Goal: Task Accomplishment & Management: Use online tool/utility

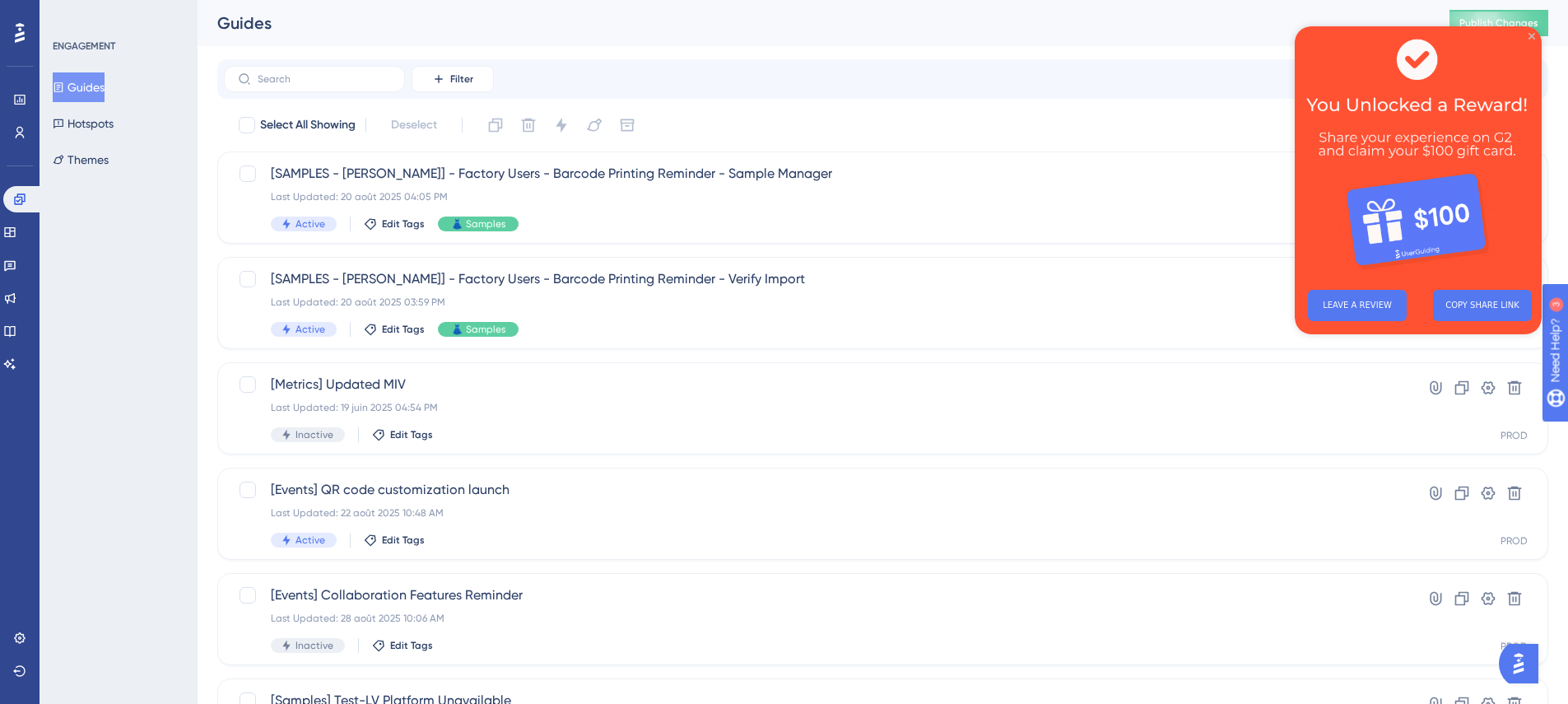
click at [1528, 34] on icon "Close Preview" at bounding box center [1531, 36] width 6 height 6
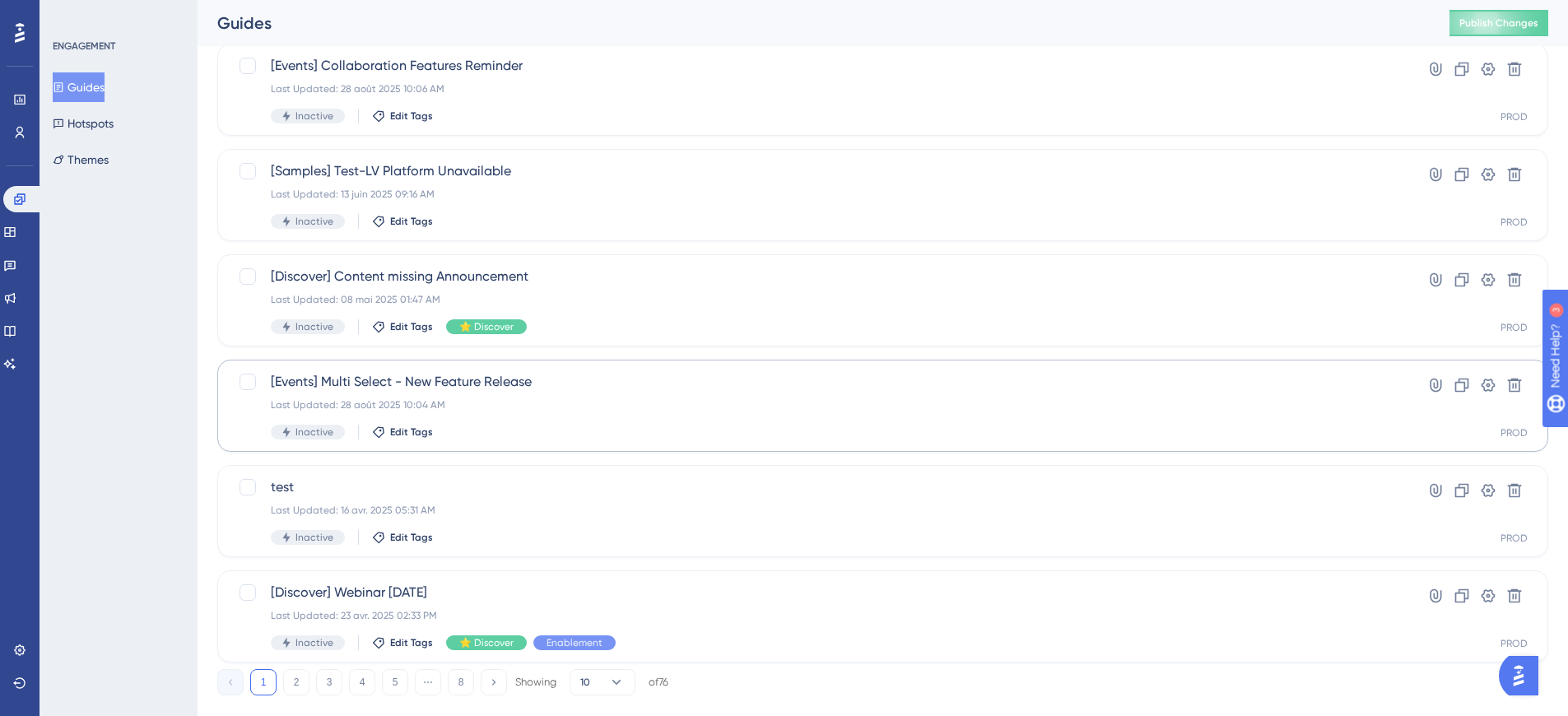
scroll to position [562, 0]
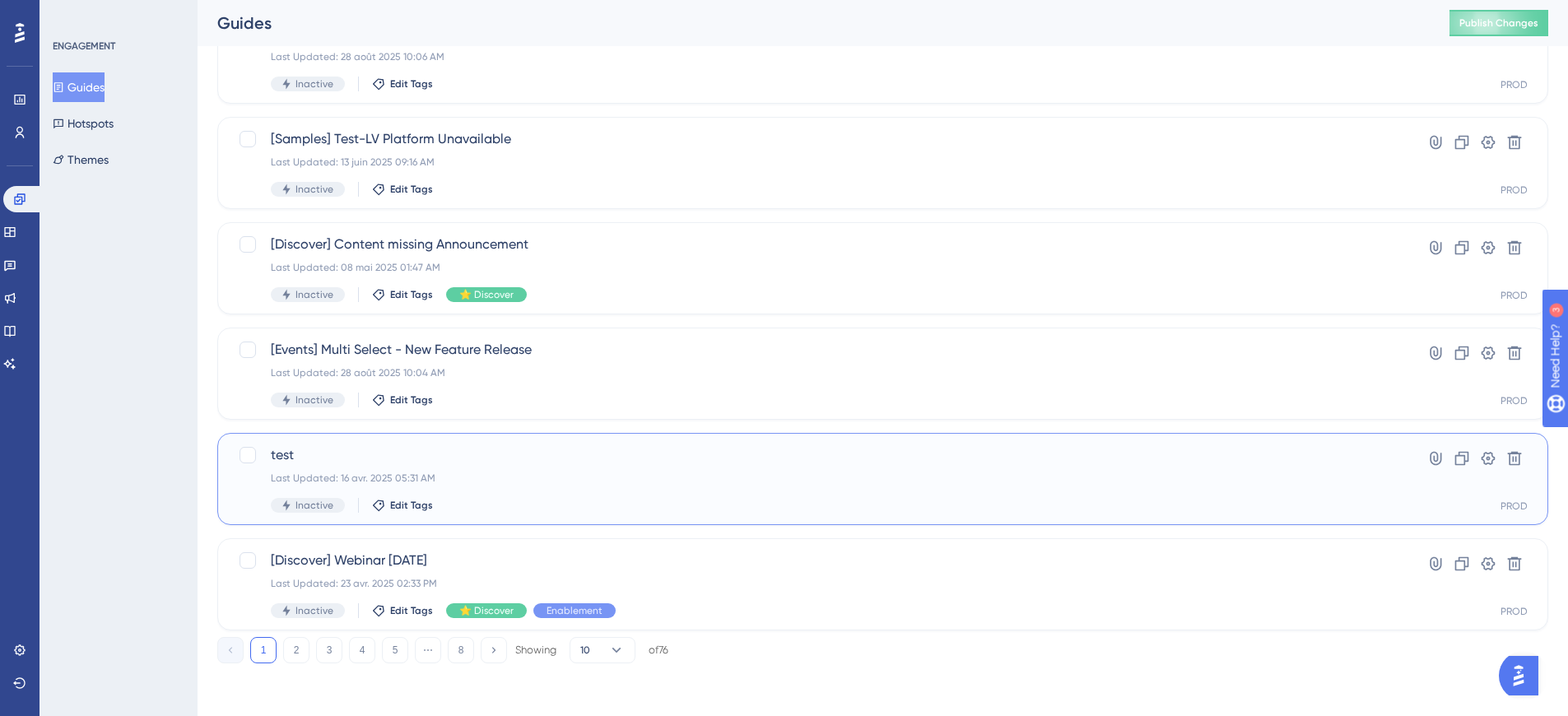
click at [591, 475] on div "Last Updated: 16 avr. 2025 05:31 AM" at bounding box center [816, 478] width 1092 height 13
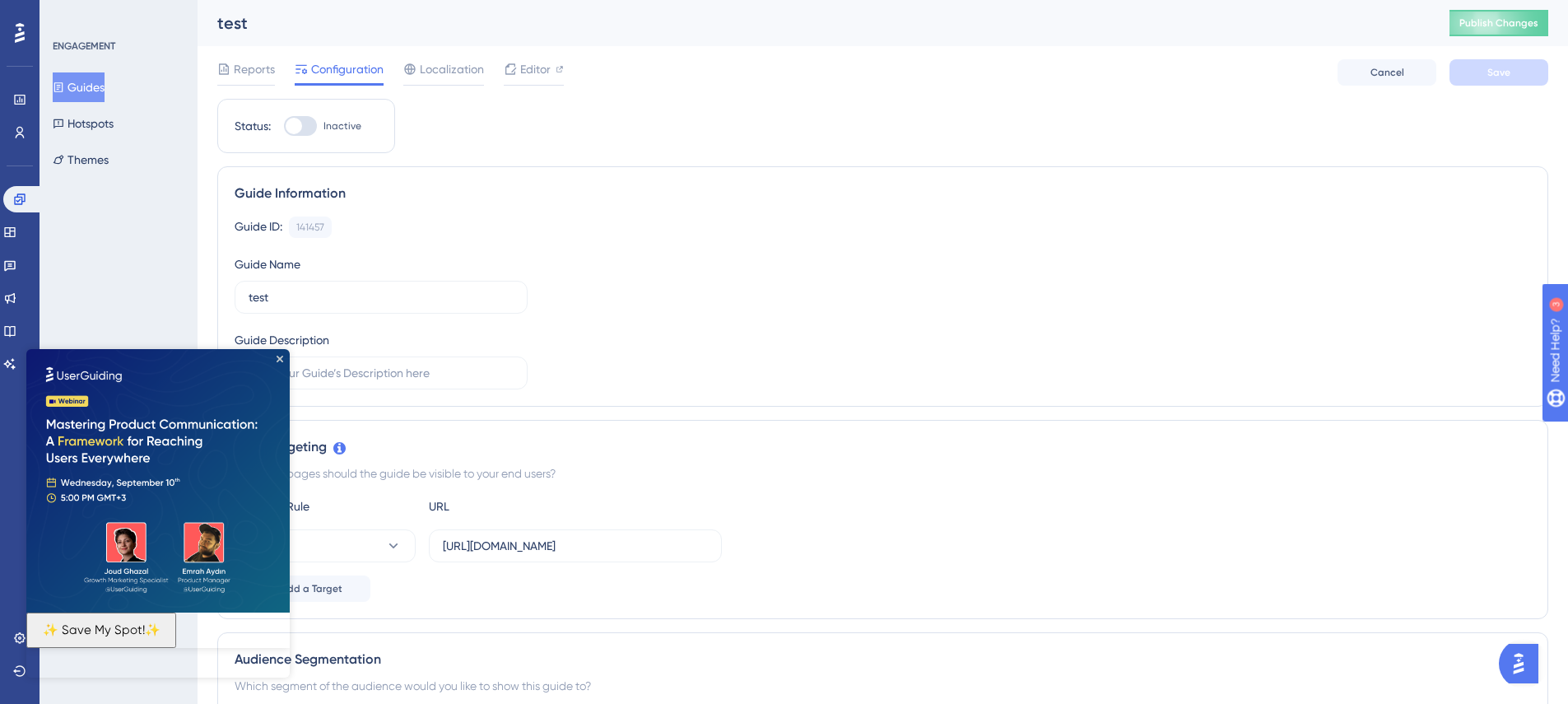
click at [665, 252] on div "Guide ID: 141457 Copy Guide Name test Guide Description" at bounding box center [883, 303] width 1296 height 173
click at [285, 358] on img at bounding box center [157, 480] width 263 height 264
click at [282, 358] on icon "Close Preview" at bounding box center [279, 359] width 6 height 6
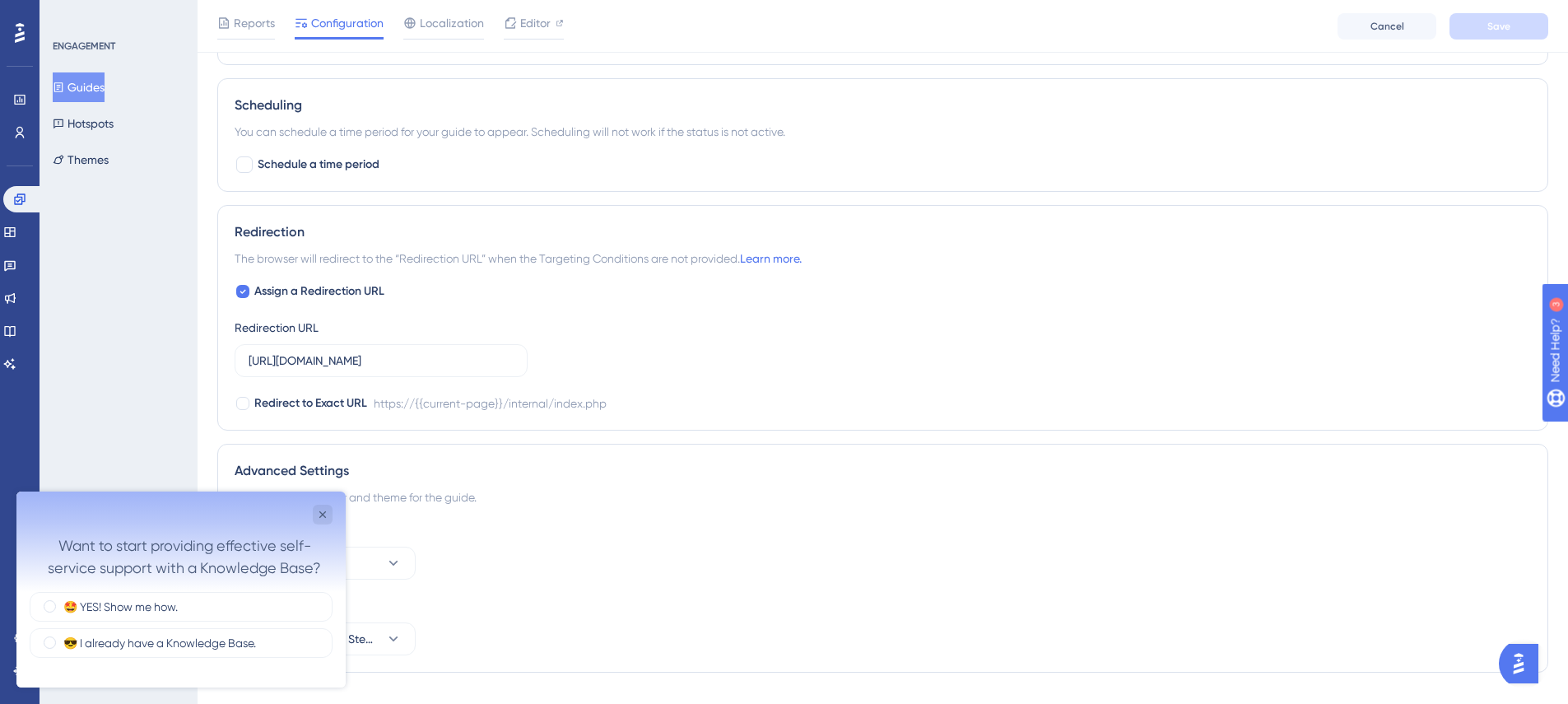
scroll to position [1025, 0]
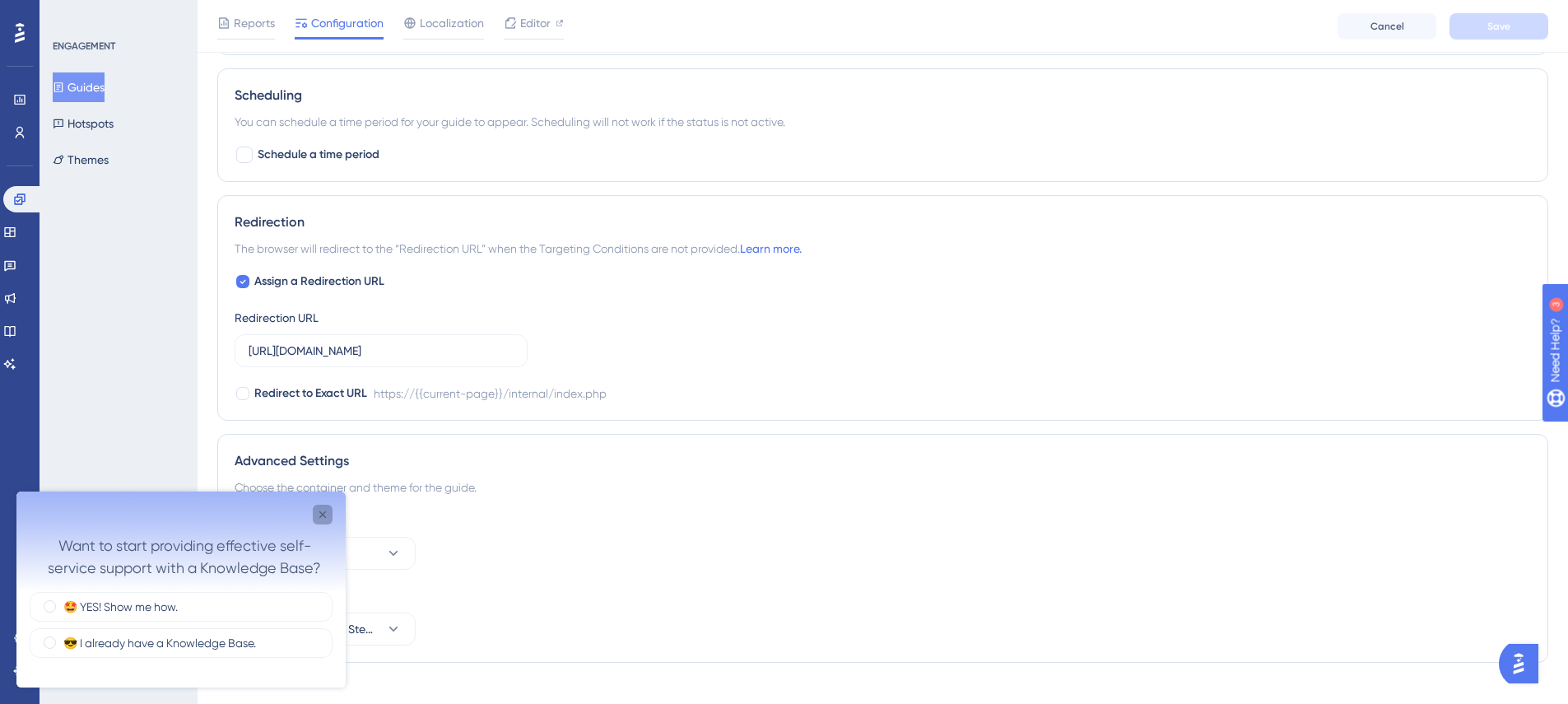
click at [316, 511] on icon "Close survey" at bounding box center [323, 514] width 13 height 13
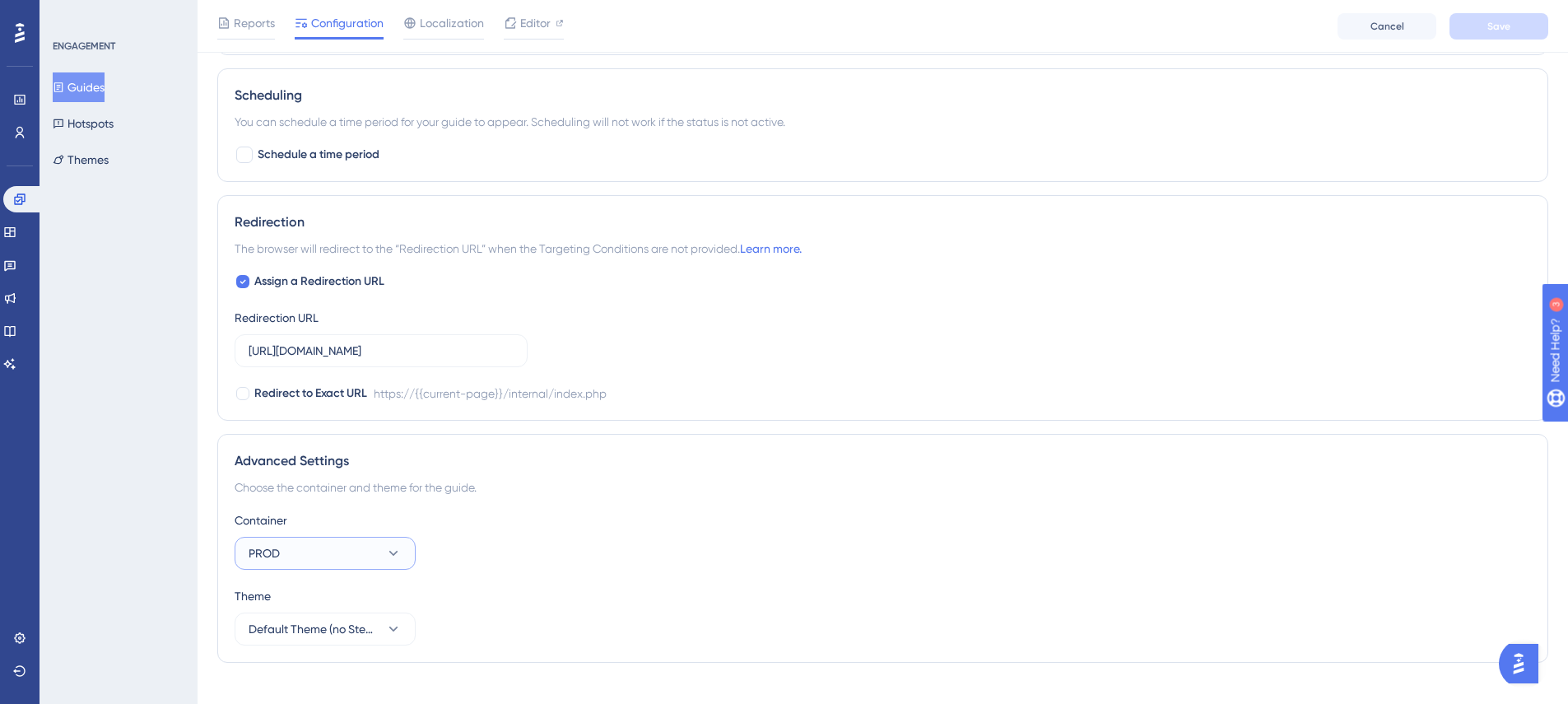
click at [359, 561] on button "PROD" at bounding box center [325, 553] width 181 height 33
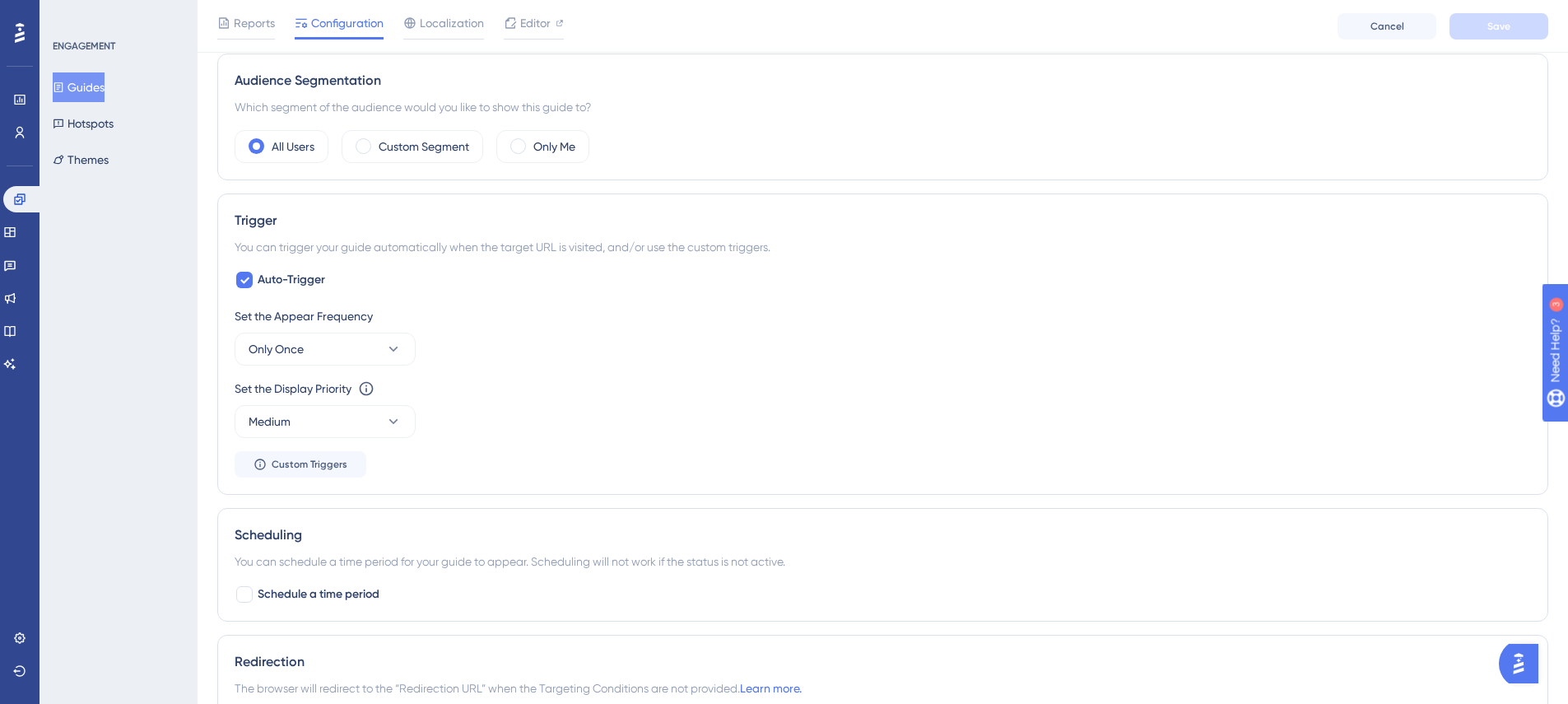
scroll to position [1050, 0]
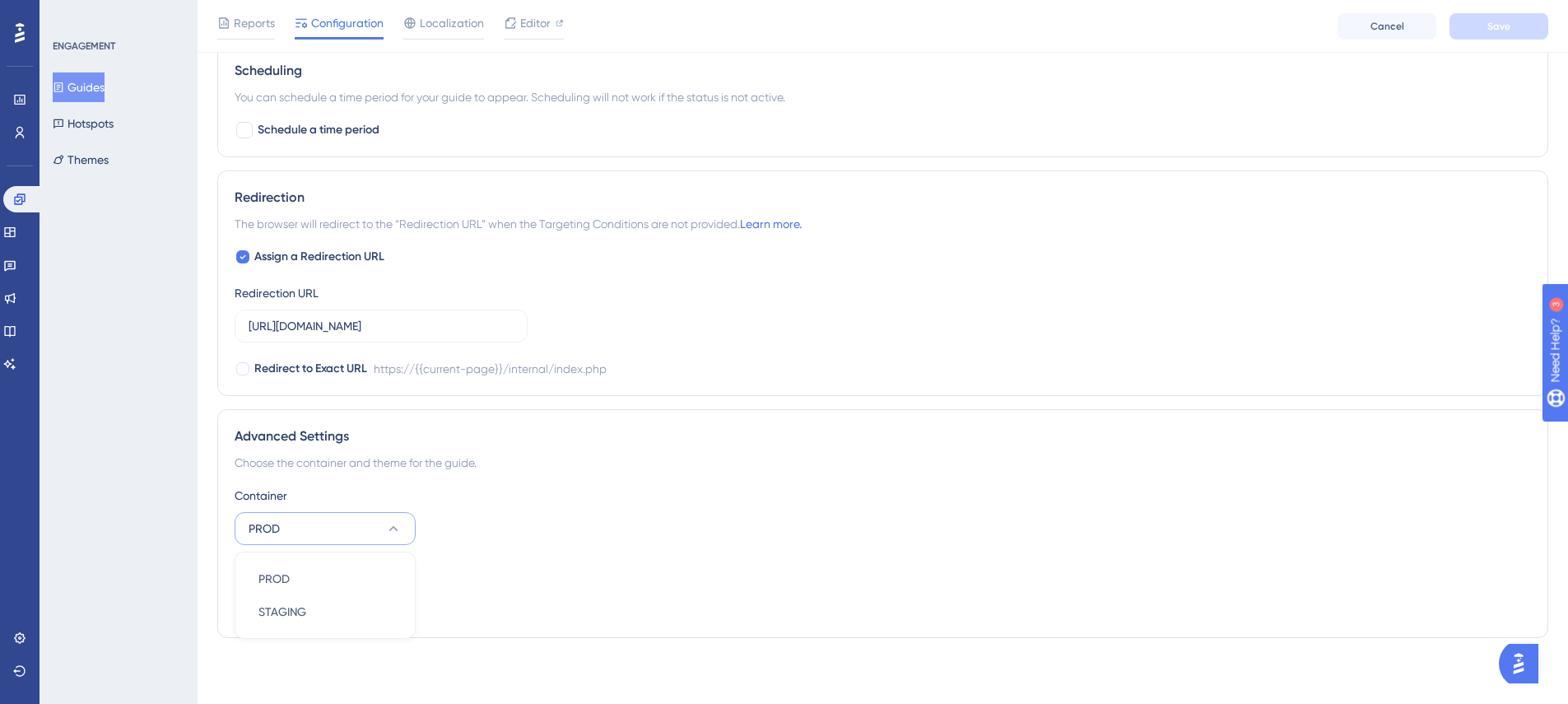
click at [410, 487] on div "Container" at bounding box center [883, 495] width 1296 height 19
click at [309, 543] on button "PROD" at bounding box center [325, 529] width 181 height 33
click at [296, 575] on div "PROD PROD" at bounding box center [325, 579] width 133 height 33
click at [318, 329] on input "[URL][DOMAIN_NAME]" at bounding box center [381, 327] width 265 height 19
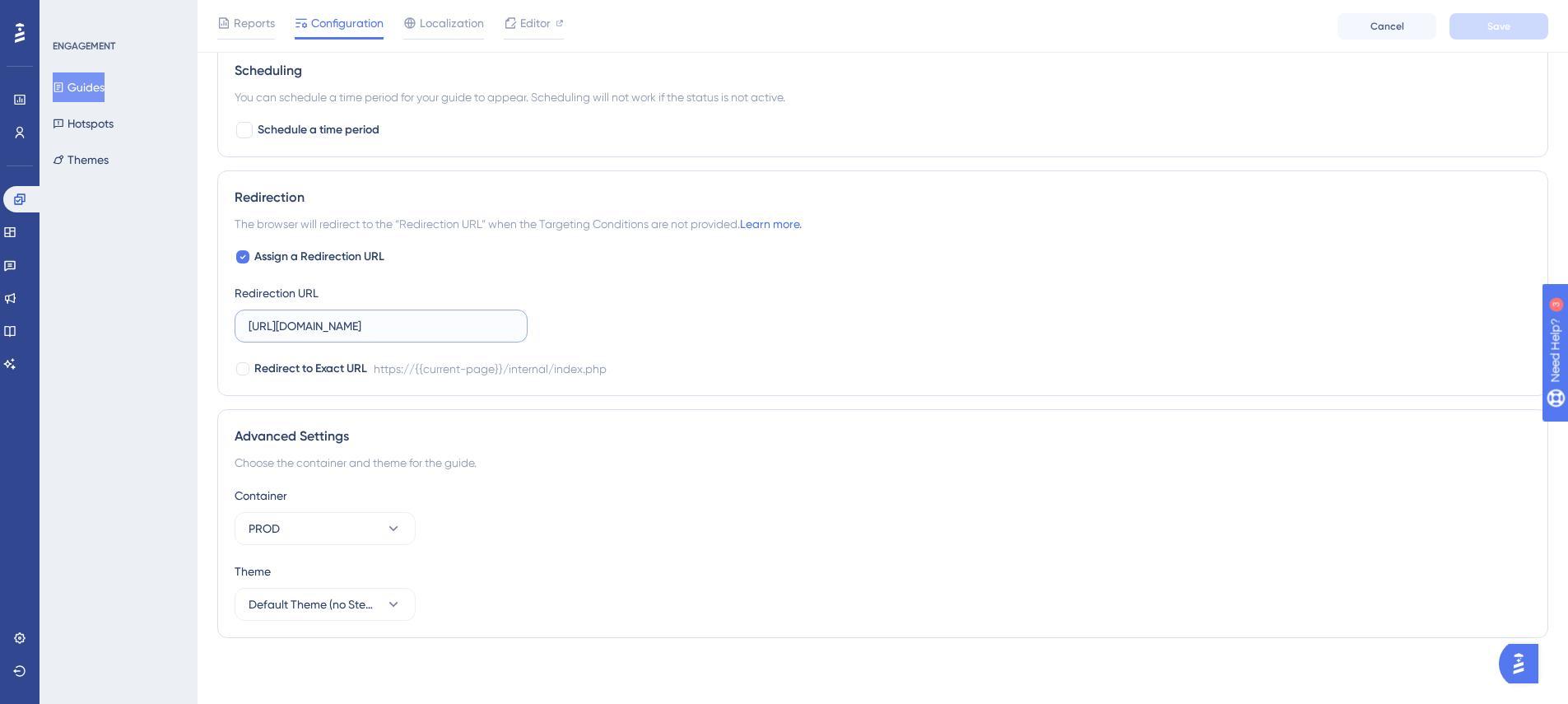
click at [318, 329] on input "[URL][DOMAIN_NAME]" at bounding box center [381, 327] width 265 height 19
type input "[DOMAIN_NAME]"
drag, startPoint x: 463, startPoint y: 327, endPoint x: 292, endPoint y: 318, distance: 171.2
click at [292, 318] on input "[DOMAIN_NAME]" at bounding box center [381, 327] width 265 height 19
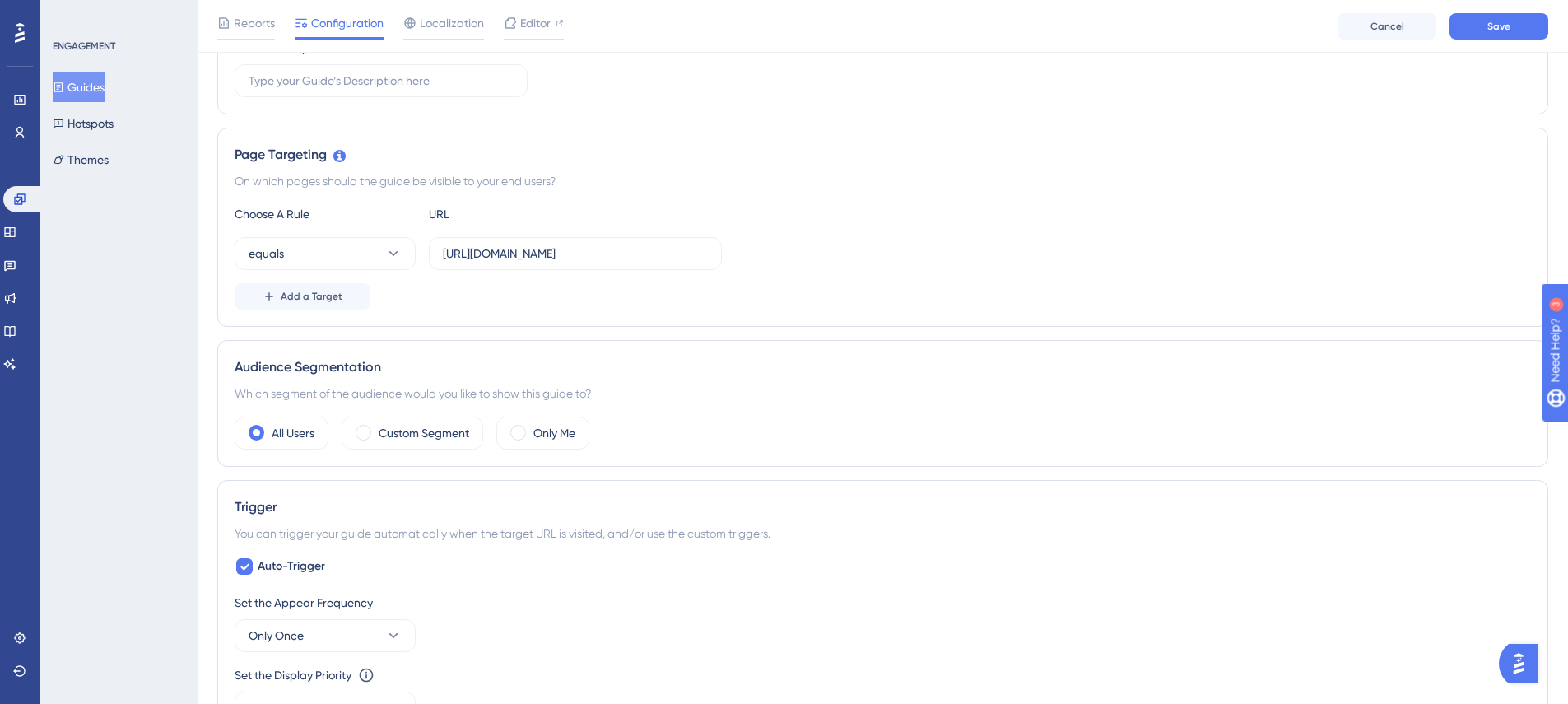
scroll to position [214, 0]
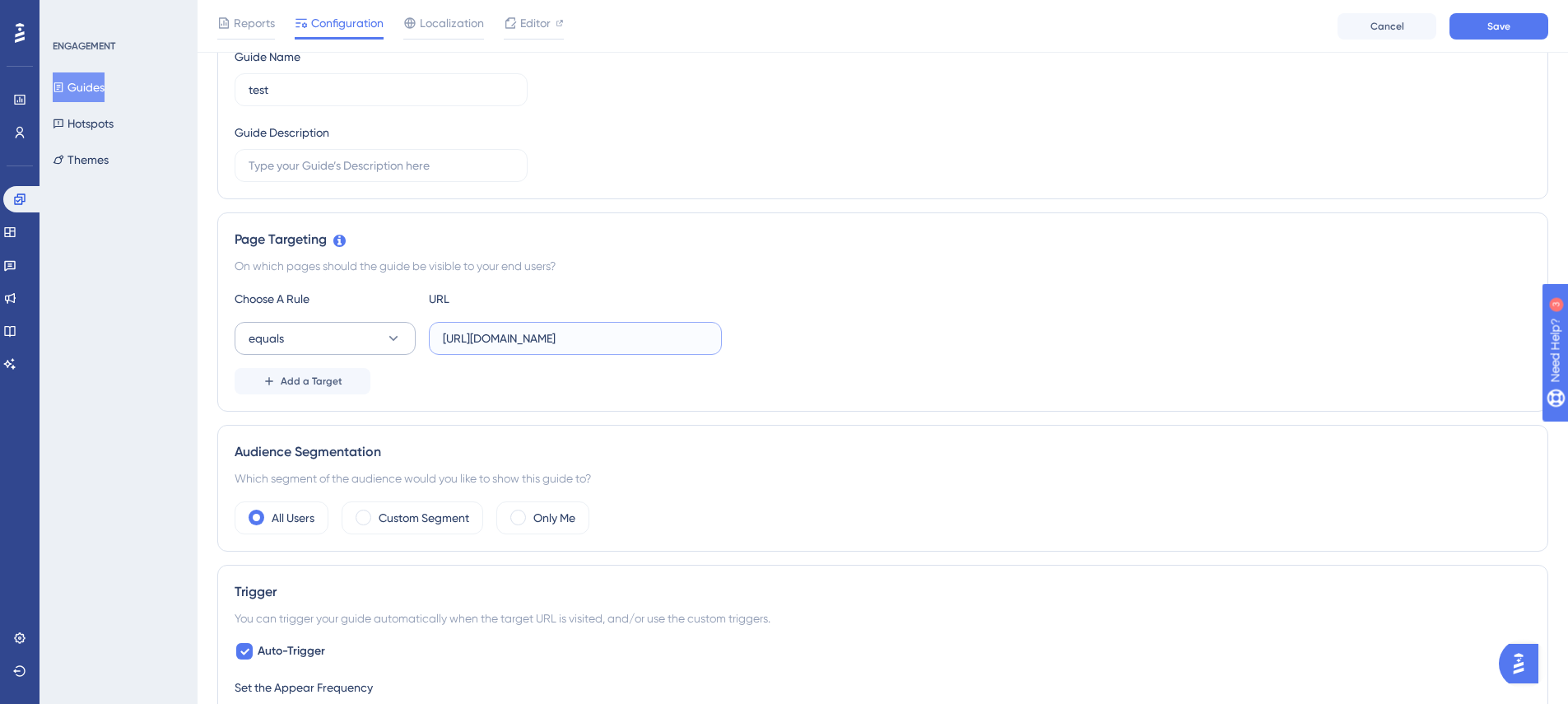
drag, startPoint x: 624, startPoint y: 335, endPoint x: 367, endPoint y: 322, distance: 257.3
click at [367, 322] on div "equals [URL][DOMAIN_NAME]" at bounding box center [478, 339] width 487 height 33
click at [554, 340] on input "[URL][DOMAIN_NAME]" at bounding box center [575, 339] width 265 height 19
click at [513, 340] on input "[URL][DOMAIN_NAME]" at bounding box center [575, 339] width 265 height 19
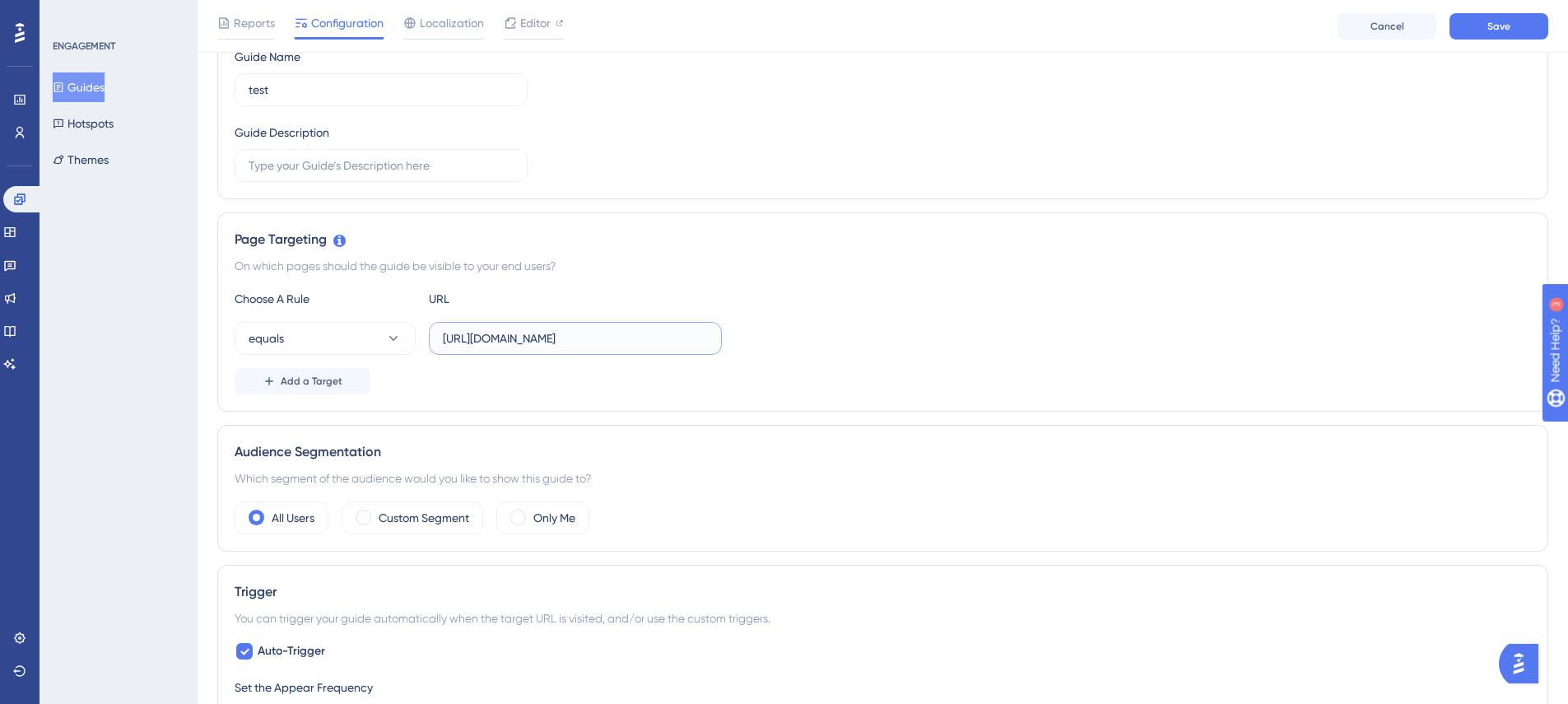
drag, startPoint x: 525, startPoint y: 339, endPoint x: 539, endPoint y: 337, distance: 14.1
click at [539, 337] on input "[URL][DOMAIN_NAME]" at bounding box center [575, 339] width 265 height 19
click at [527, 340] on input "[URL][DOMAIN_NAME]" at bounding box center [575, 339] width 265 height 19
click at [528, 340] on input "[URL][DOMAIN_NAME]" at bounding box center [575, 339] width 265 height 19
click at [528, 337] on input "[URL][DOMAIN_NAME]" at bounding box center [575, 339] width 265 height 19
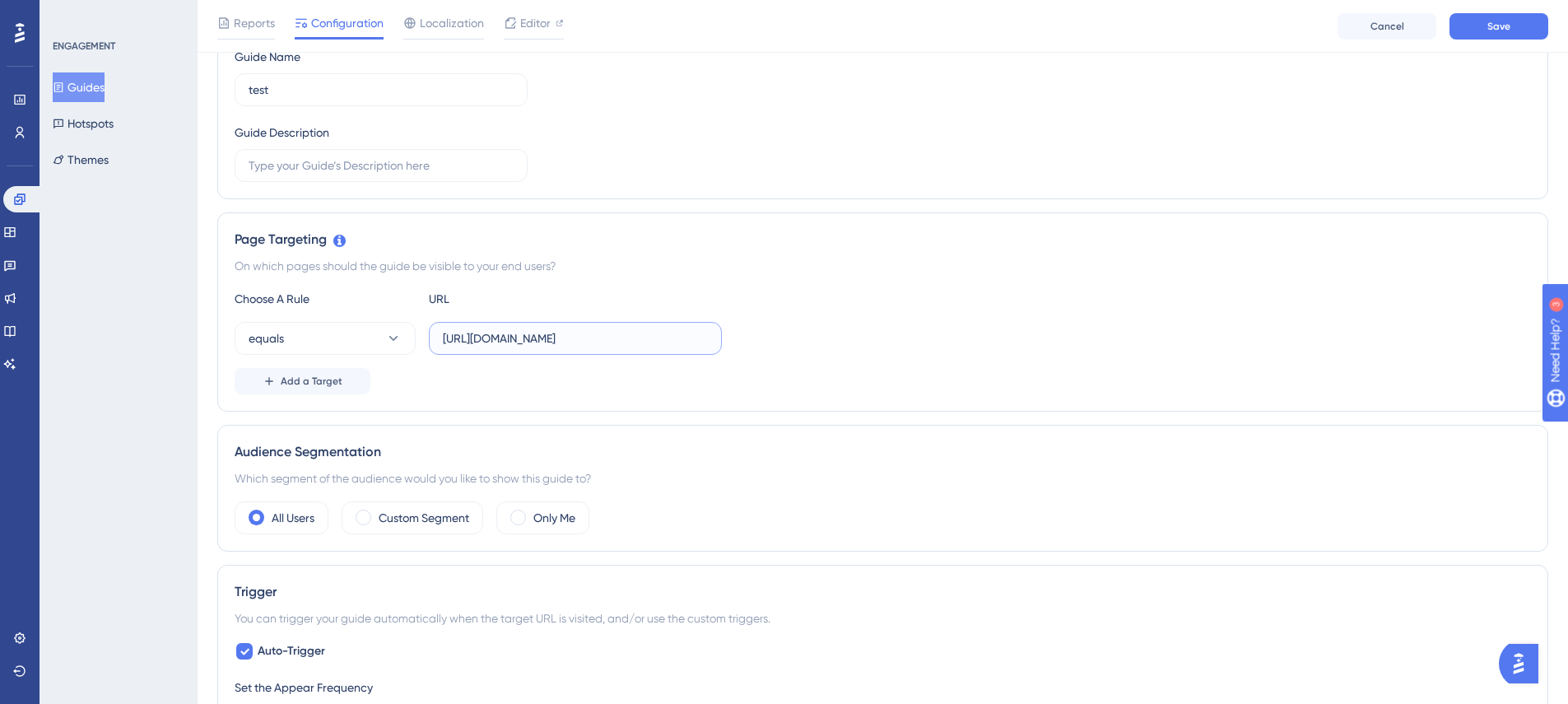
drag, startPoint x: 521, startPoint y: 340, endPoint x: 540, endPoint y: 334, distance: 19.9
click at [540, 334] on input "[URL][DOMAIN_NAME]" at bounding box center [575, 339] width 265 height 19
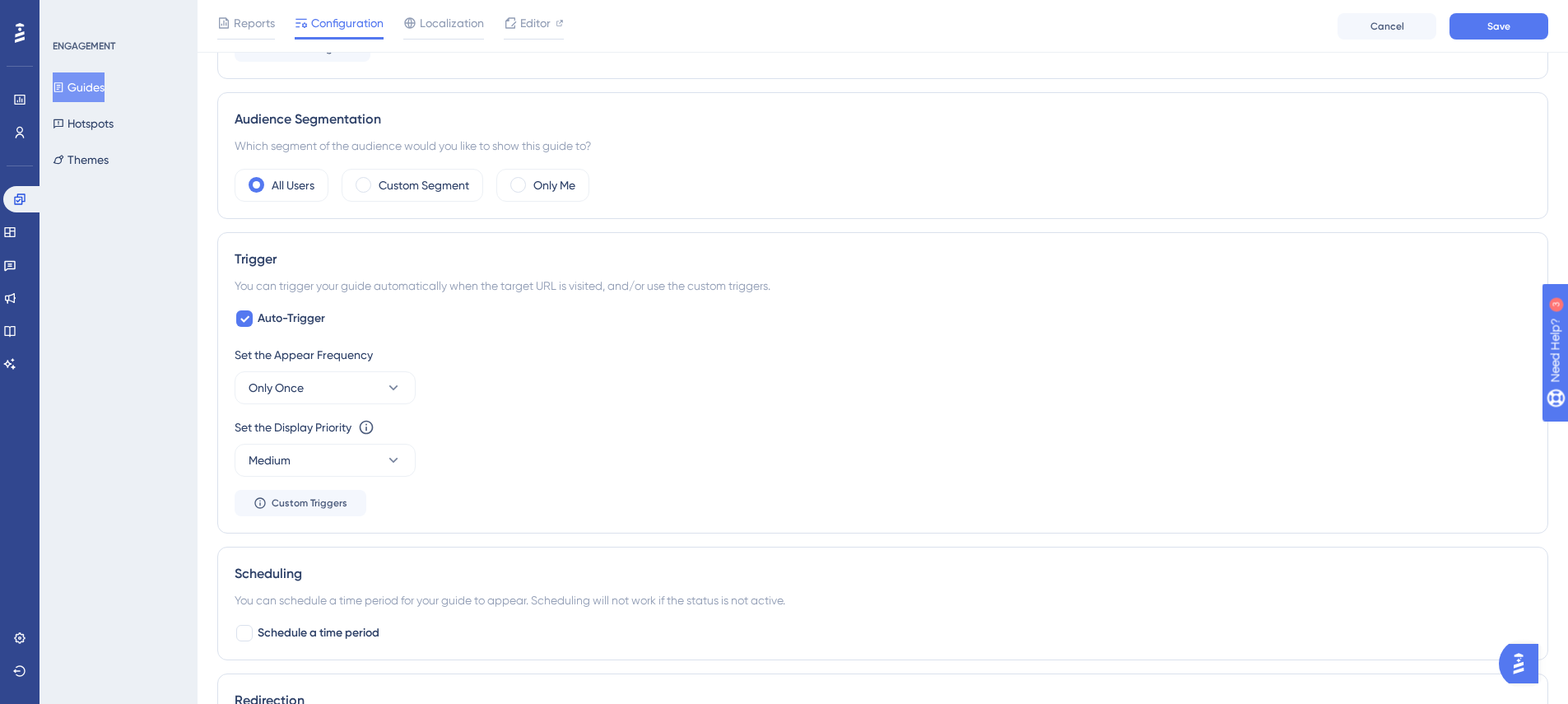
scroll to position [1050, 0]
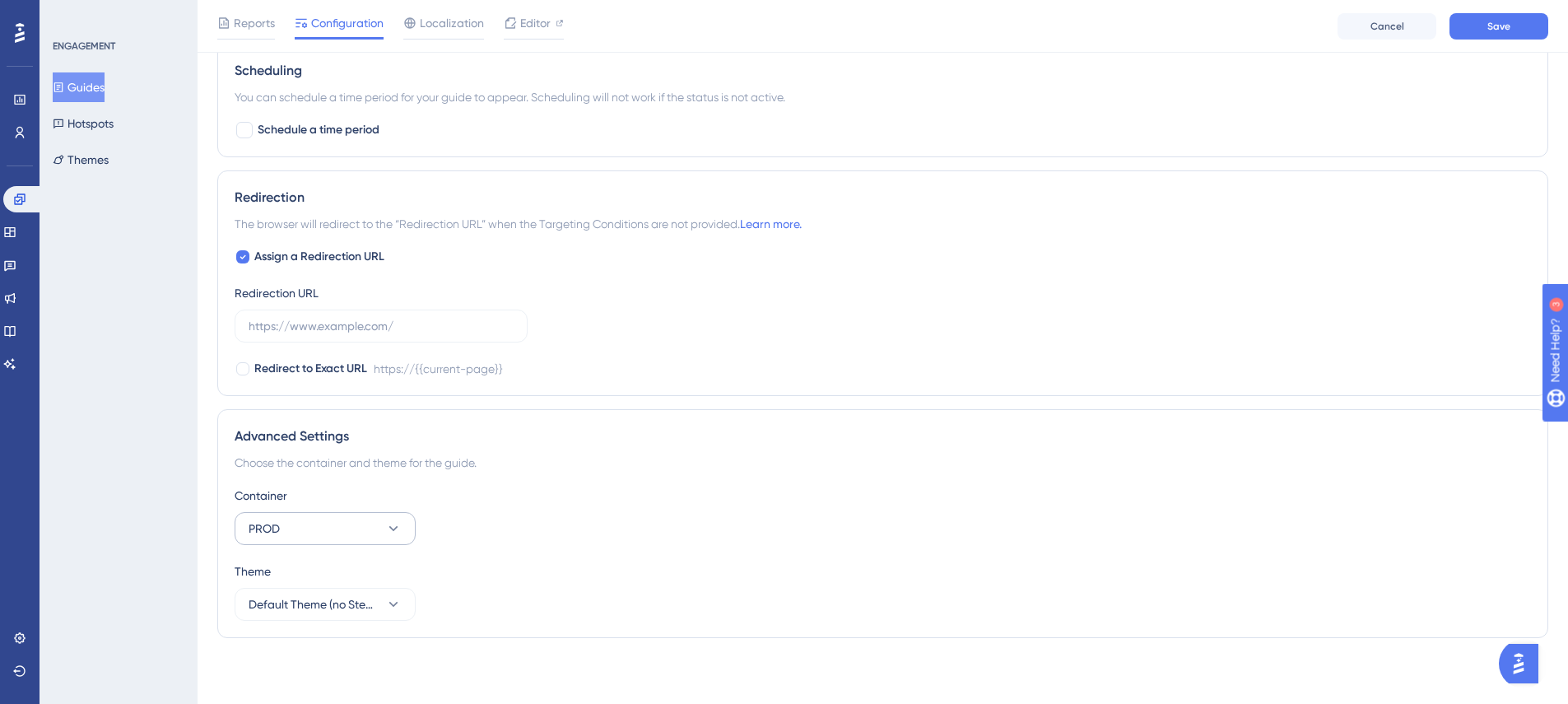
type input "[URL][DOMAIN_NAME]"
click at [340, 518] on button "PROD" at bounding box center [325, 529] width 181 height 33
click at [618, 416] on div "Advanced Settings Choose the container and theme for the guide. Container PROD …" at bounding box center [882, 523] width 1330 height 228
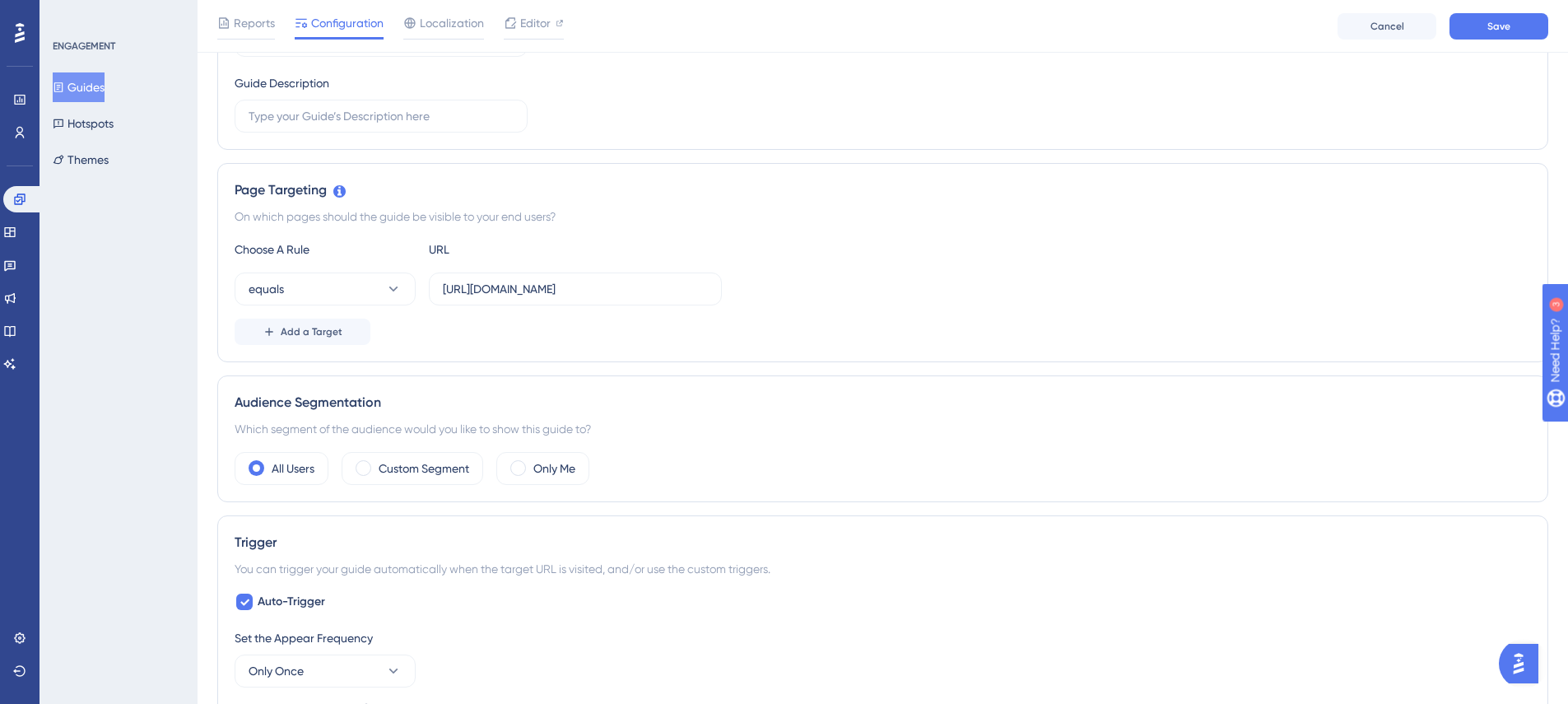
scroll to position [248, 0]
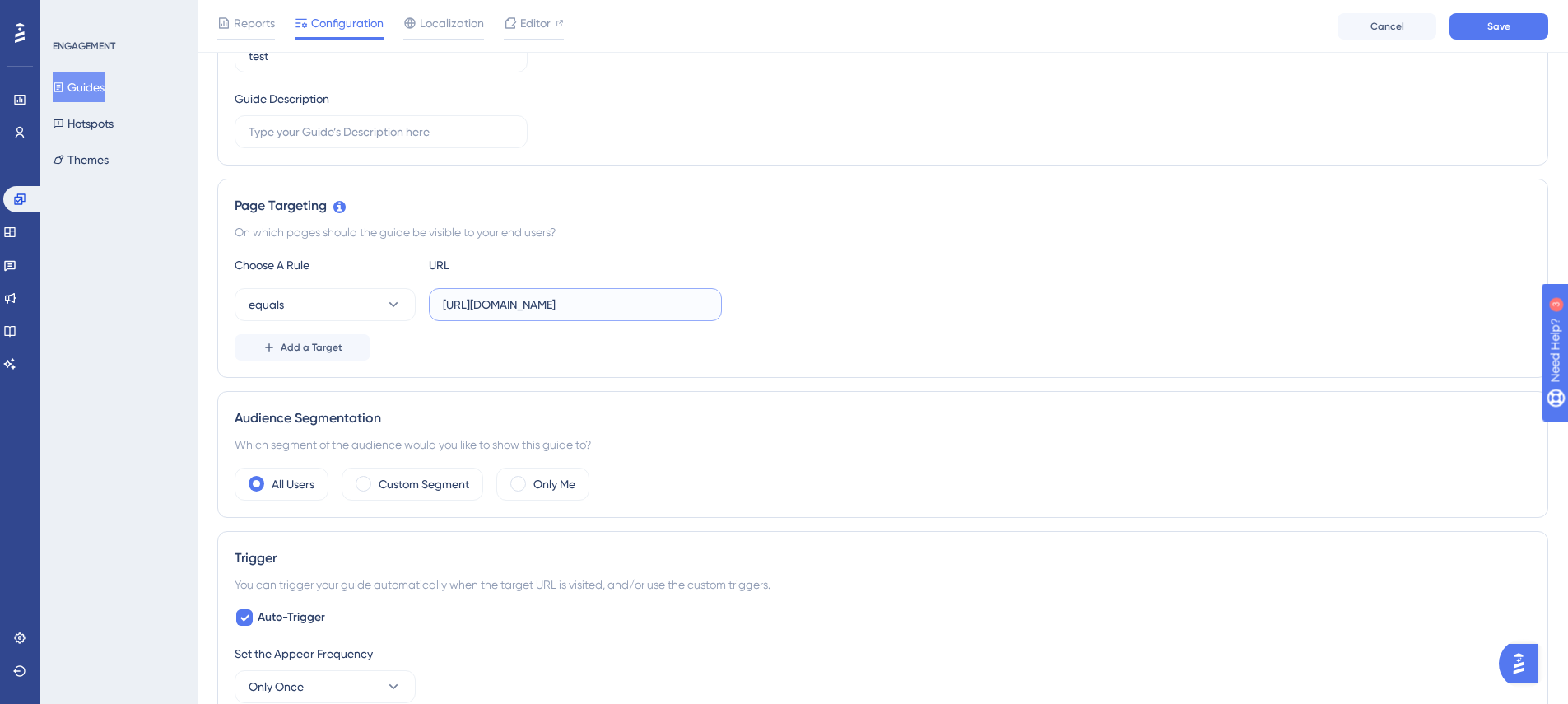
click at [537, 301] on input "[URL][DOMAIN_NAME]" at bounding box center [575, 305] width 265 height 19
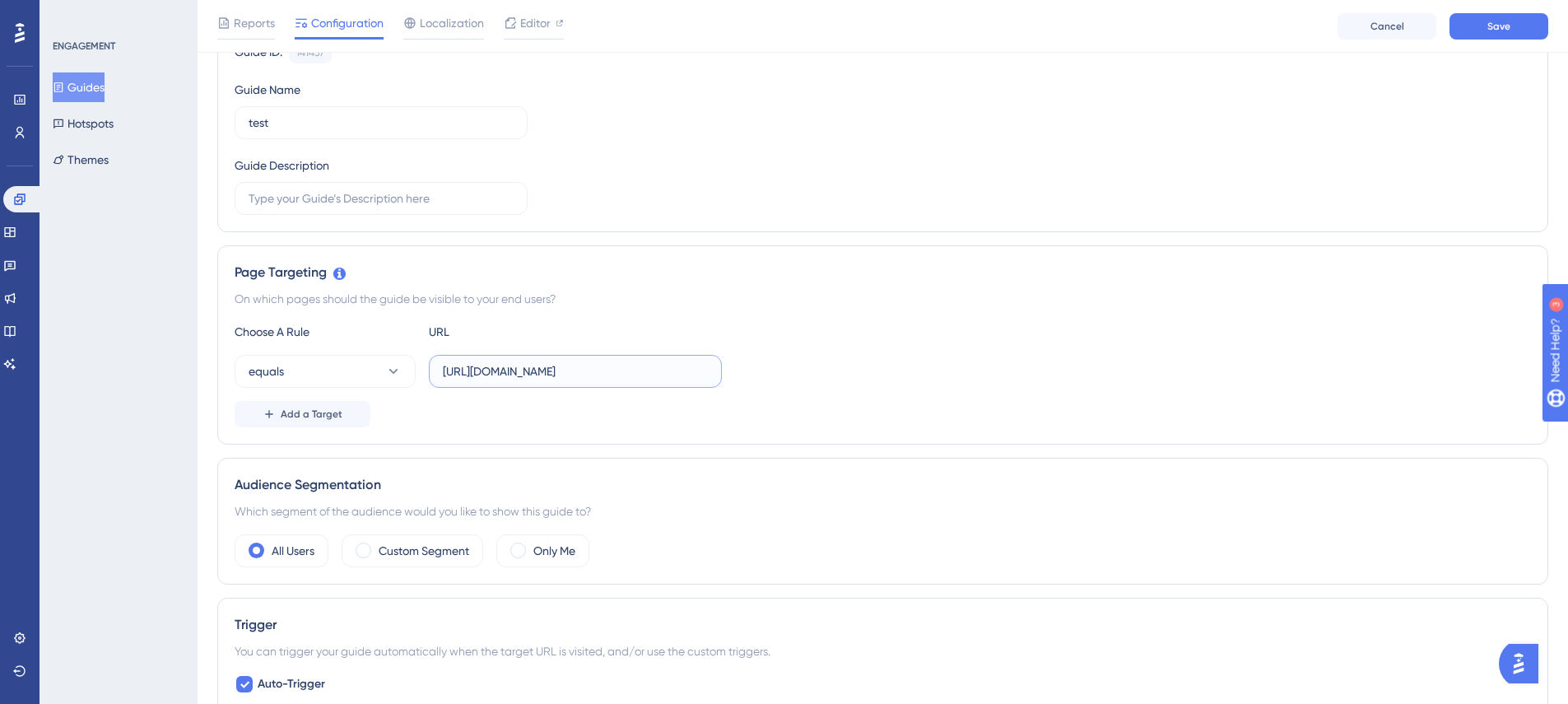
scroll to position [0, 0]
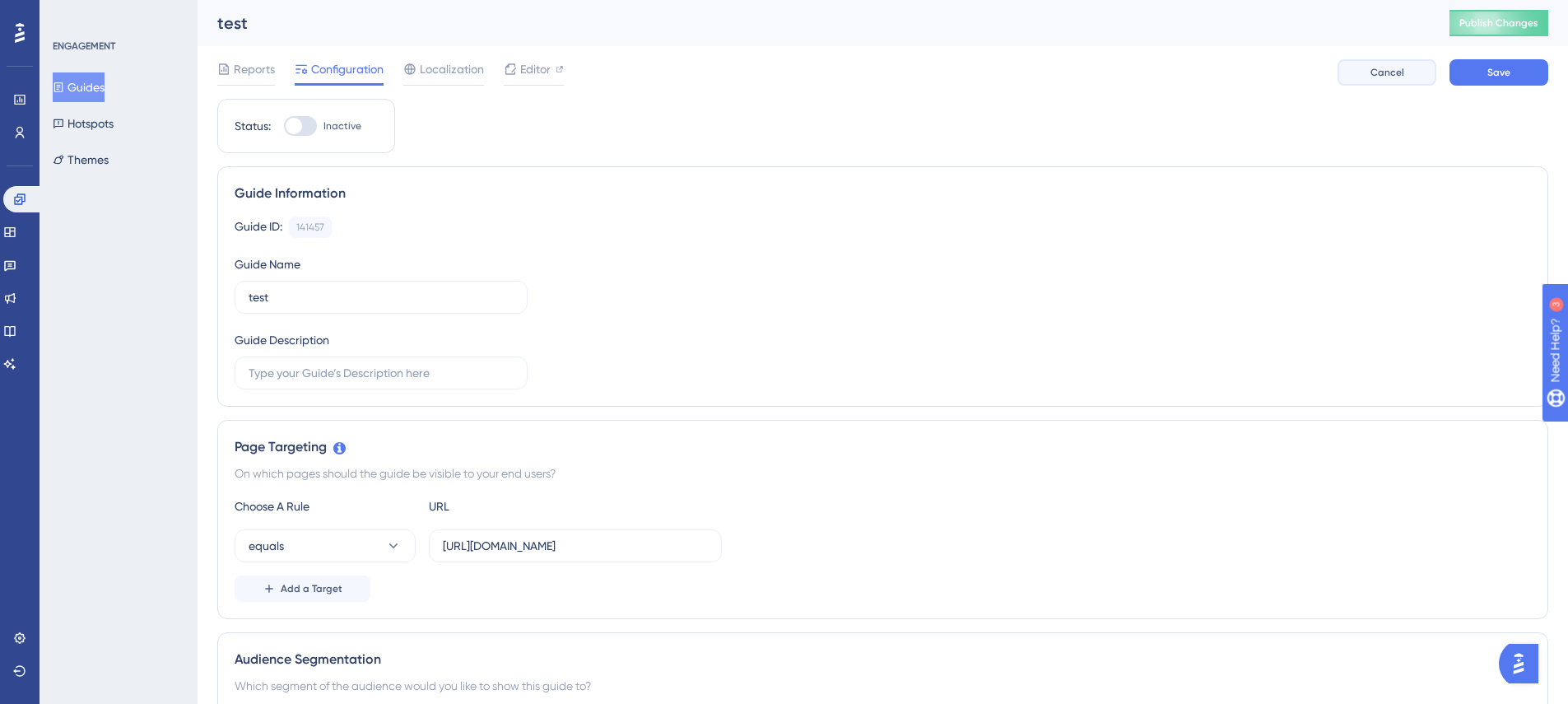
click at [1409, 75] on button "Cancel" at bounding box center [1386, 72] width 99 height 26
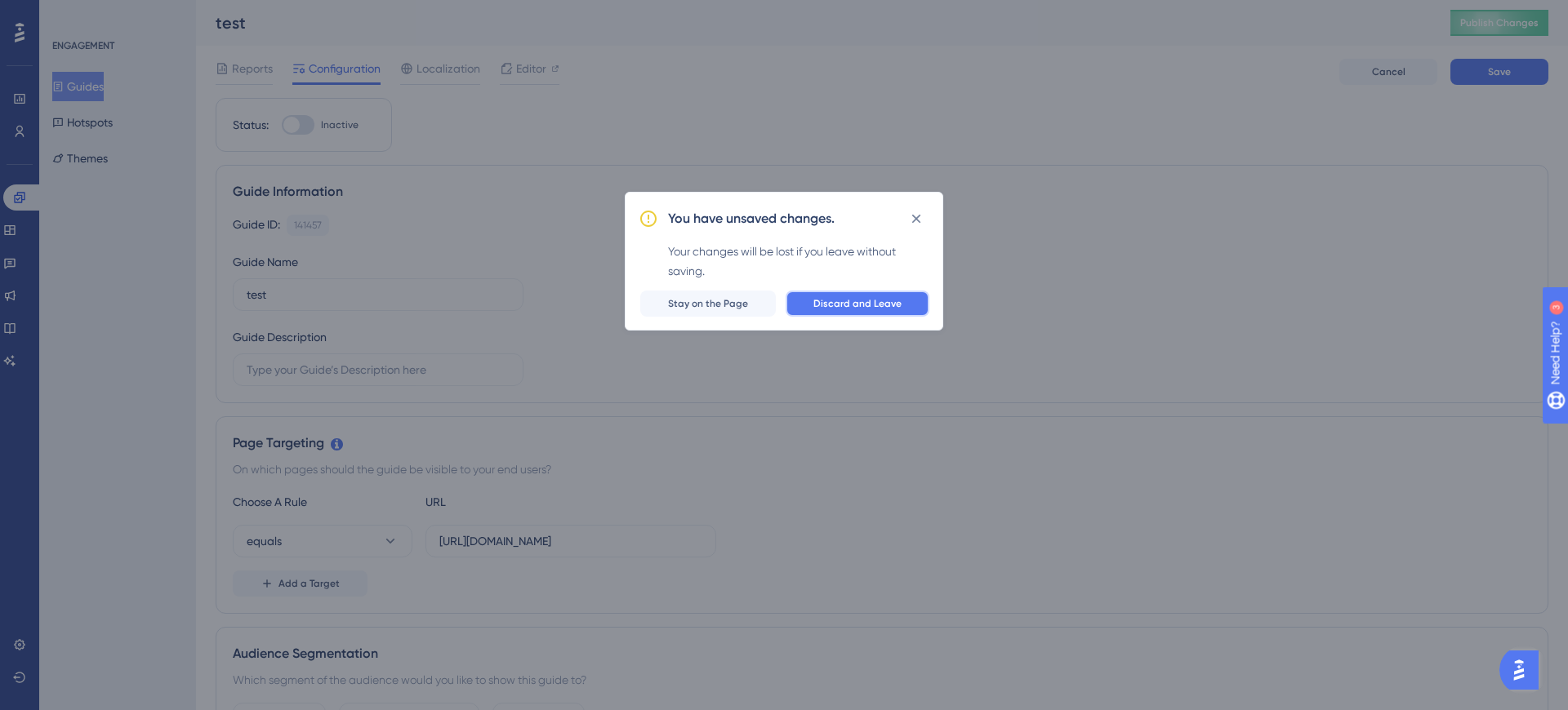
click at [904, 306] on button "Discard and Leave" at bounding box center [857, 304] width 144 height 26
